Goal: Transaction & Acquisition: Subscribe to service/newsletter

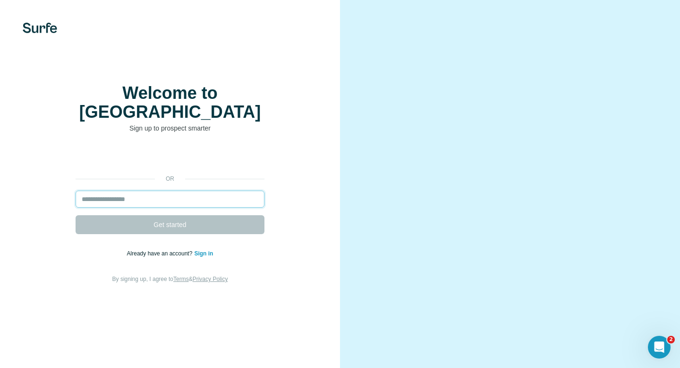
click at [153, 190] on input "email" at bounding box center [170, 198] width 189 height 17
click at [167, 190] on input "email" at bounding box center [170, 198] width 189 height 17
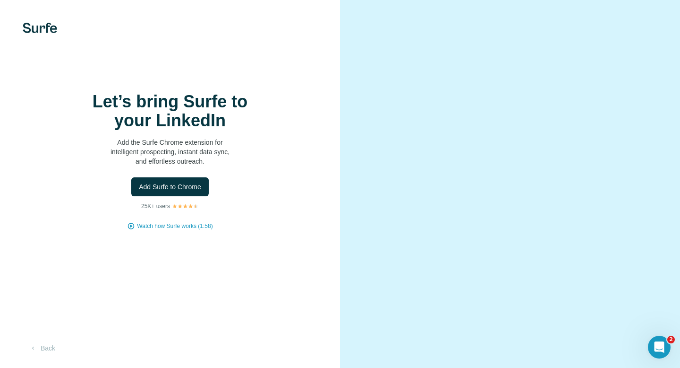
click at [167, 190] on span "Add Surfe to Chrome" at bounding box center [170, 186] width 62 height 9
